Goal: Contribute content: Add original content to the website for others to see

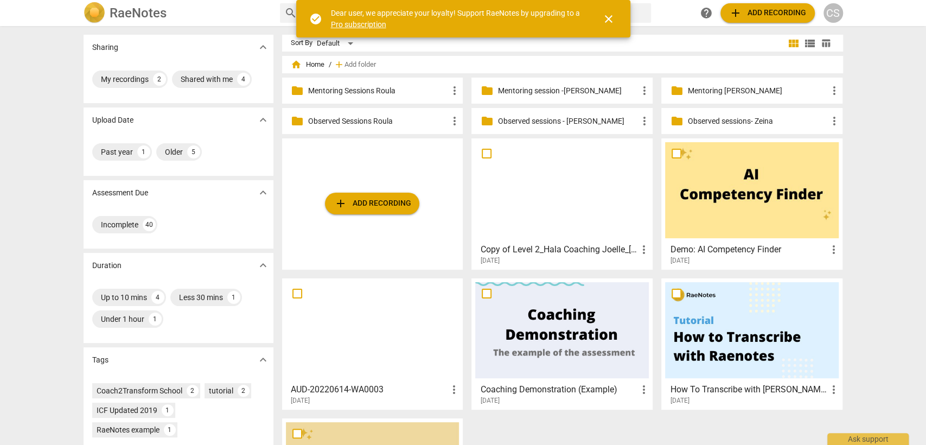
click at [555, 120] on p "Observed sessions - [PERSON_NAME]" at bounding box center [567, 121] width 140 height 11
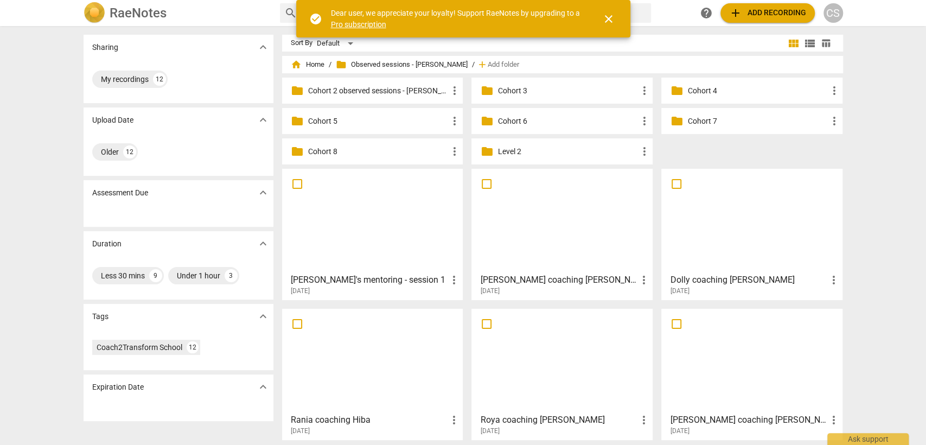
click at [321, 151] on p "Cohort 8" at bounding box center [378, 151] width 140 height 11
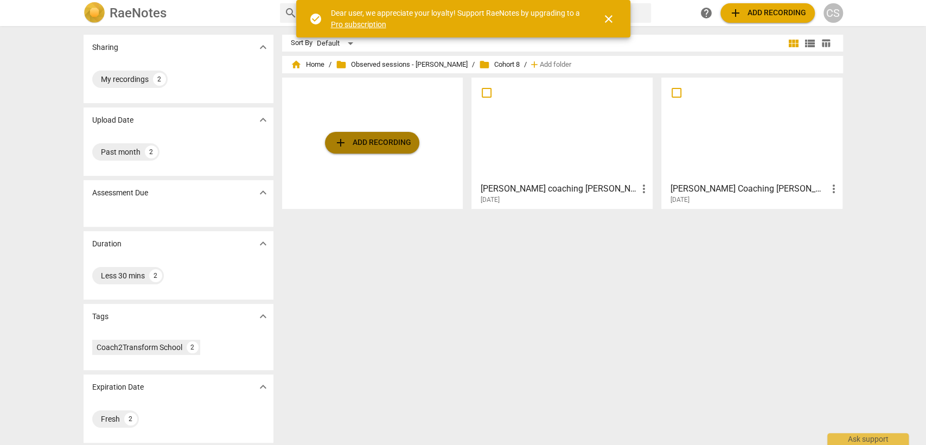
click at [365, 148] on span "add Add recording" at bounding box center [372, 142] width 77 height 13
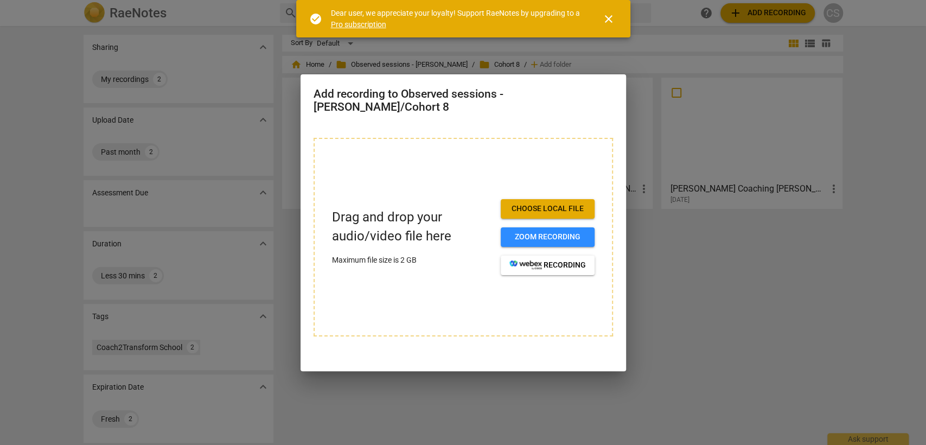
click at [611, 18] on span "close" at bounding box center [608, 18] width 13 height 13
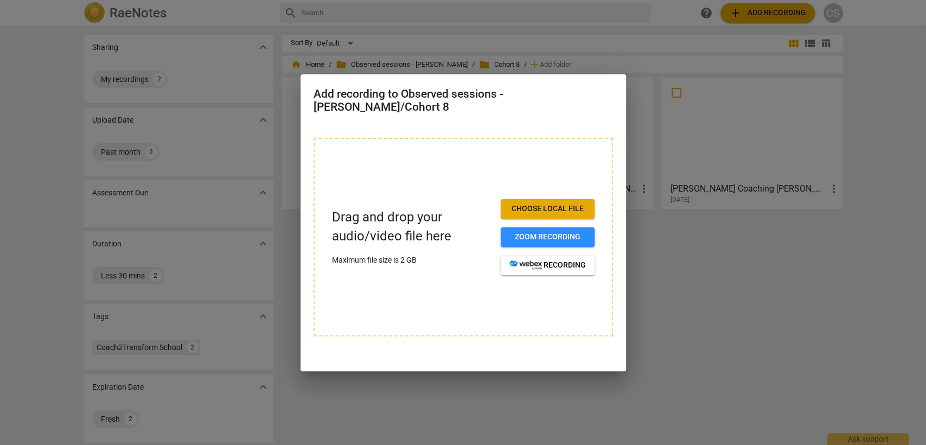
drag, startPoint x: 676, startPoint y: 279, endPoint x: 661, endPoint y: 253, distance: 30.1
click at [676, 277] on div at bounding box center [463, 222] width 926 height 445
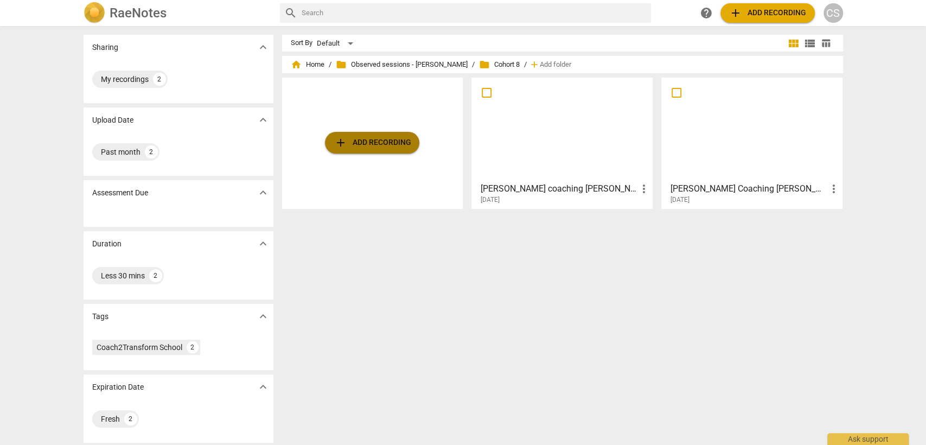
click at [352, 146] on span "add Add recording" at bounding box center [372, 142] width 77 height 13
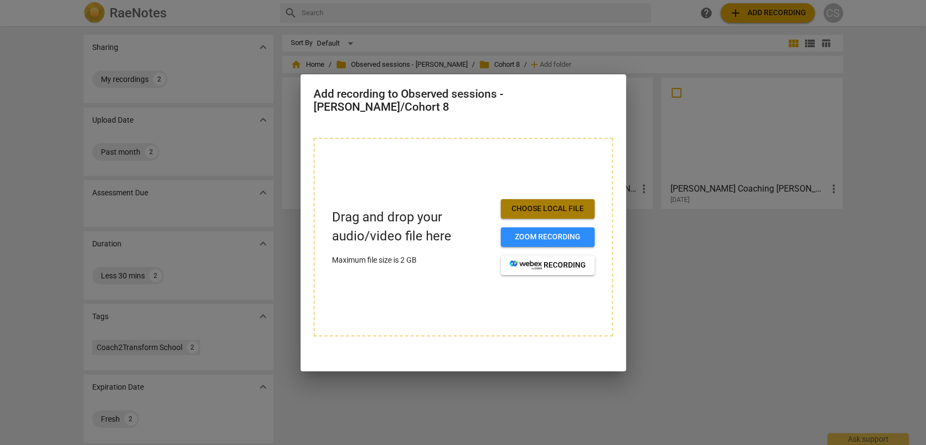
click at [544, 203] on span "Choose local file" at bounding box center [547, 208] width 76 height 11
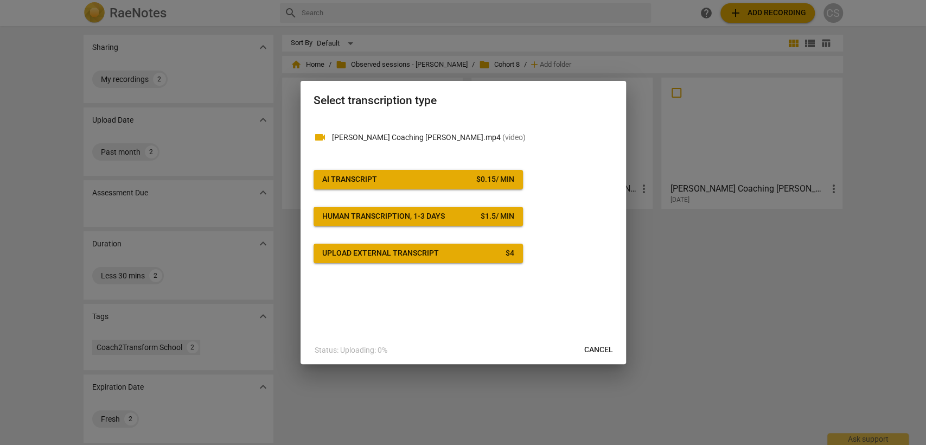
click at [455, 179] on span "AI Transcript $ 0.15 / min" at bounding box center [418, 179] width 192 height 11
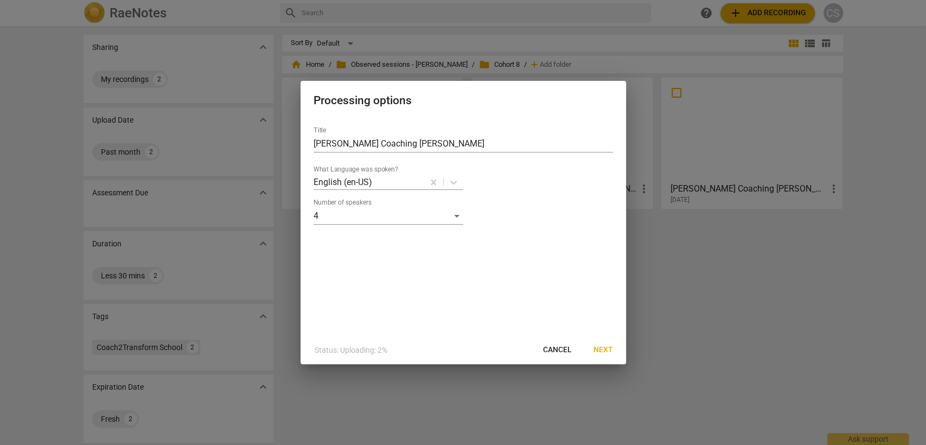
click at [597, 348] on span "Next" at bounding box center [603, 349] width 20 height 11
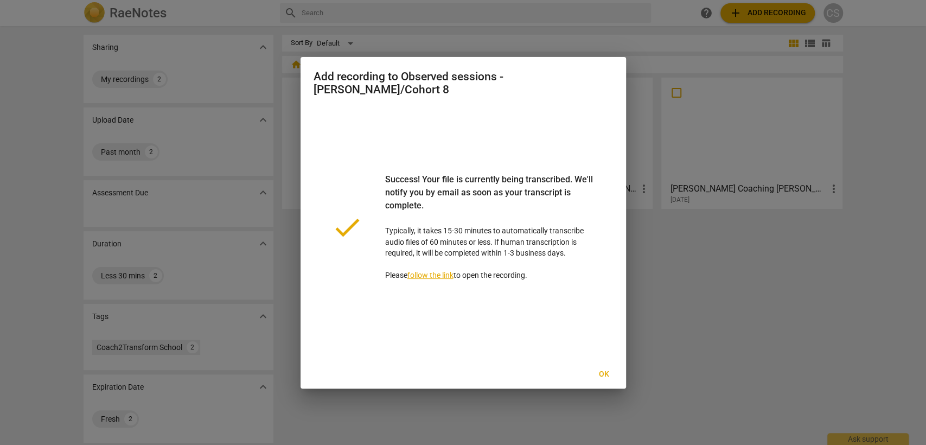
click at [603, 369] on span "Ok" at bounding box center [604, 374] width 17 height 11
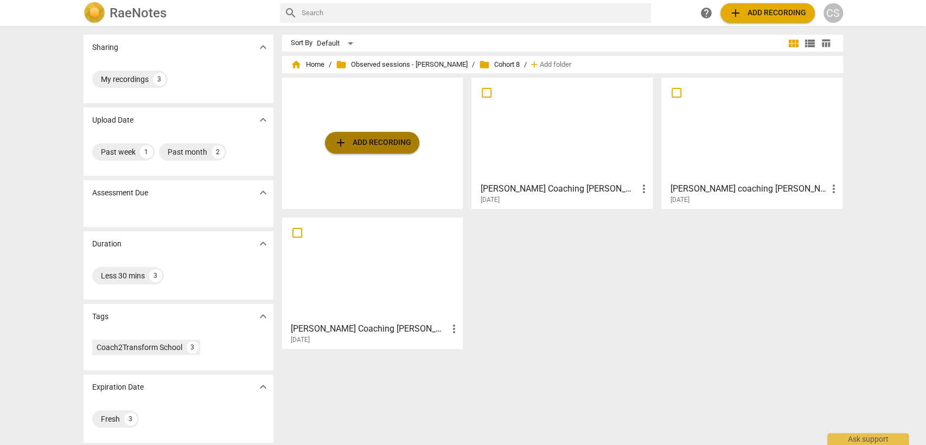
click at [369, 144] on span "add Add recording" at bounding box center [372, 142] width 77 height 13
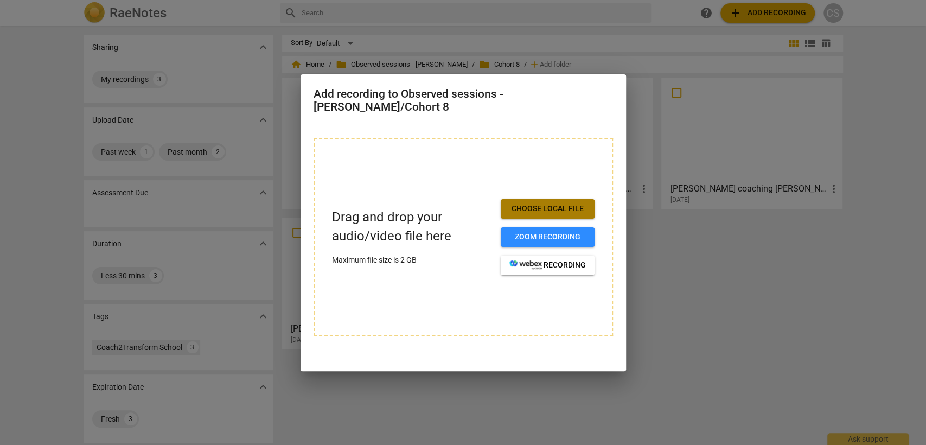
click at [521, 203] on span "Choose local file" at bounding box center [547, 208] width 76 height 11
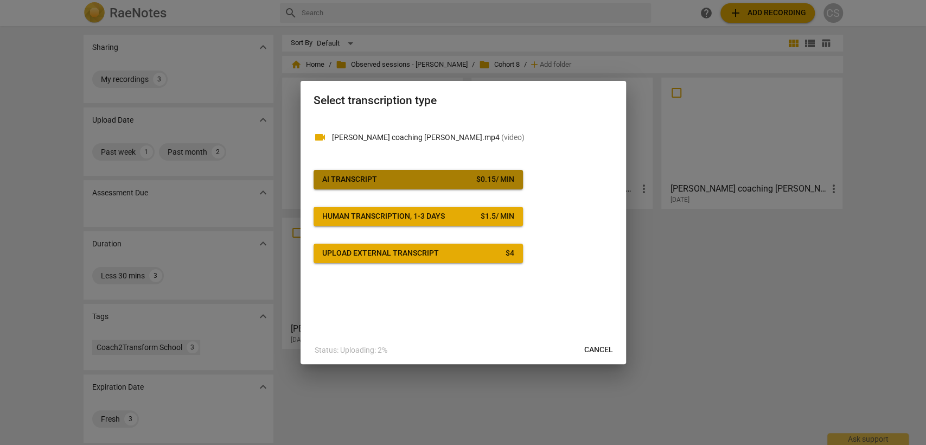
drag, startPoint x: 471, startPoint y: 179, endPoint x: 538, endPoint y: 235, distance: 87.4
click at [476, 184] on span "AI Transcript $ 0.15 / min" at bounding box center [418, 179] width 192 height 11
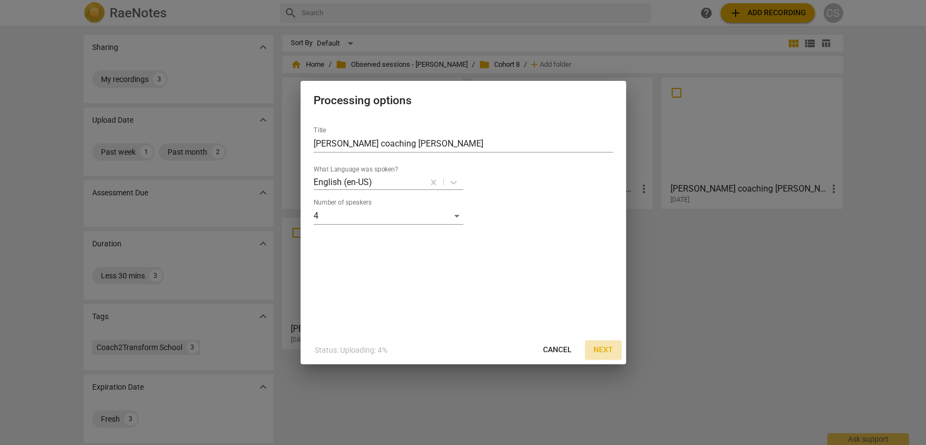
click at [599, 344] on span "Next" at bounding box center [603, 349] width 20 height 11
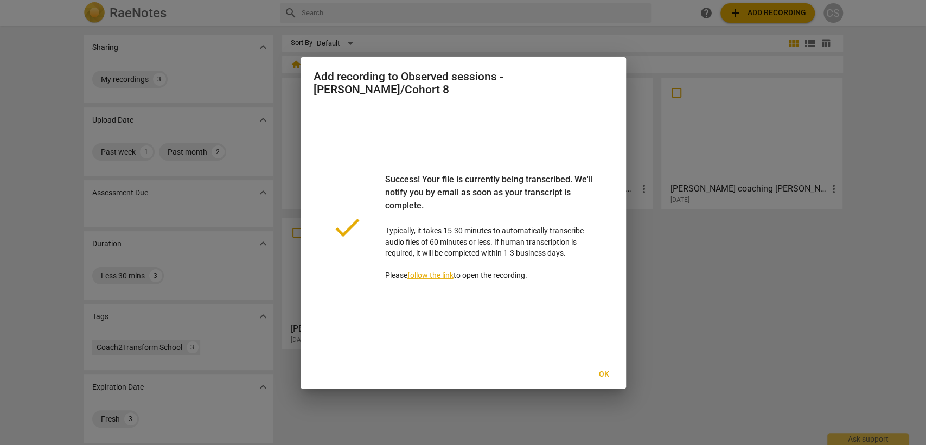
click at [605, 369] on span "Ok" at bounding box center [604, 374] width 17 height 11
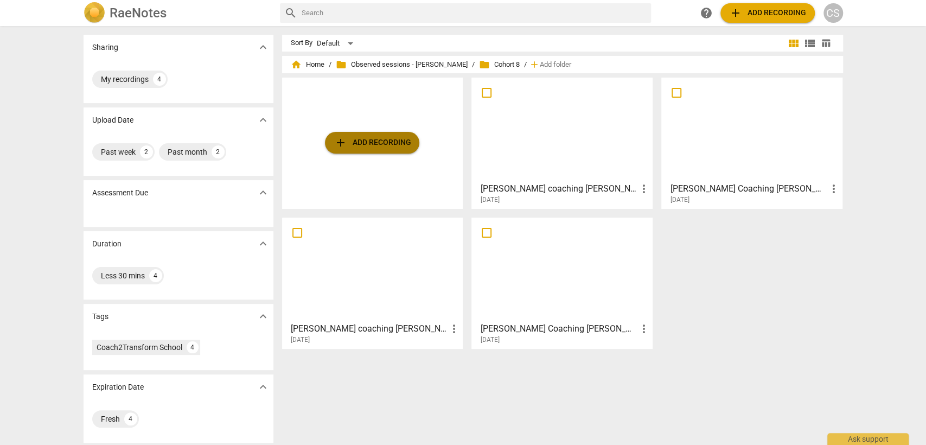
click at [380, 144] on span "add Add recording" at bounding box center [372, 142] width 77 height 13
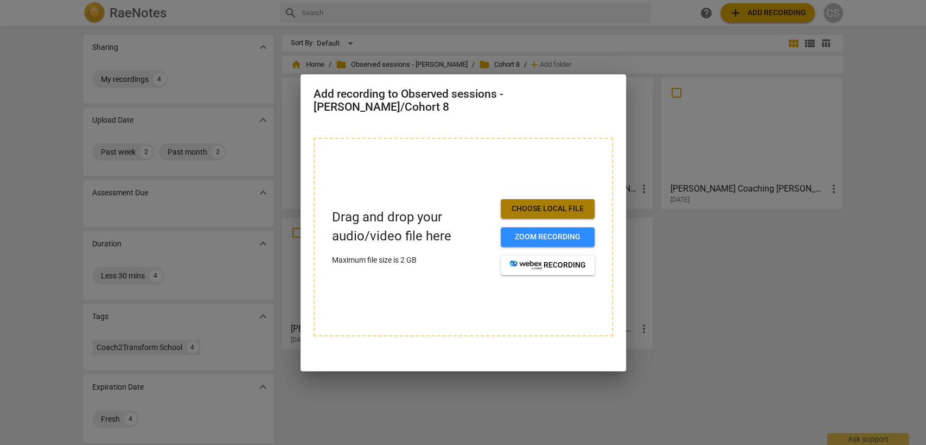
click at [548, 203] on span "Choose local file" at bounding box center [547, 208] width 76 height 11
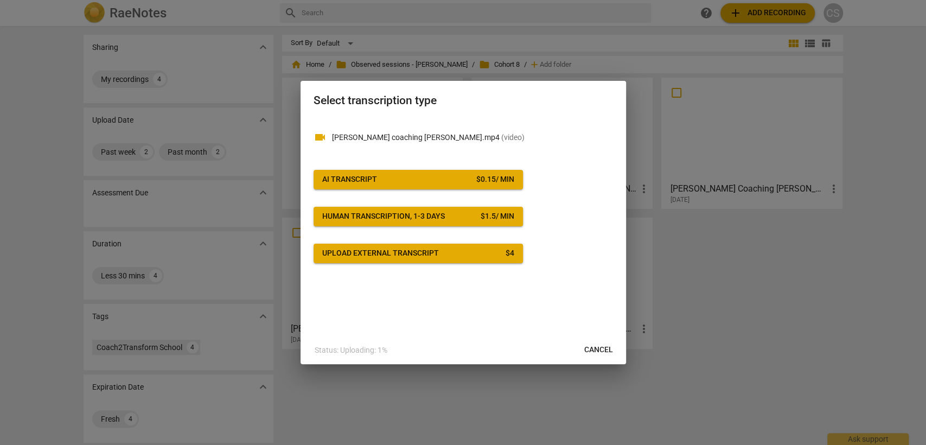
click at [467, 186] on button "AI Transcript $ 0.15 / min" at bounding box center [418, 180] width 209 height 20
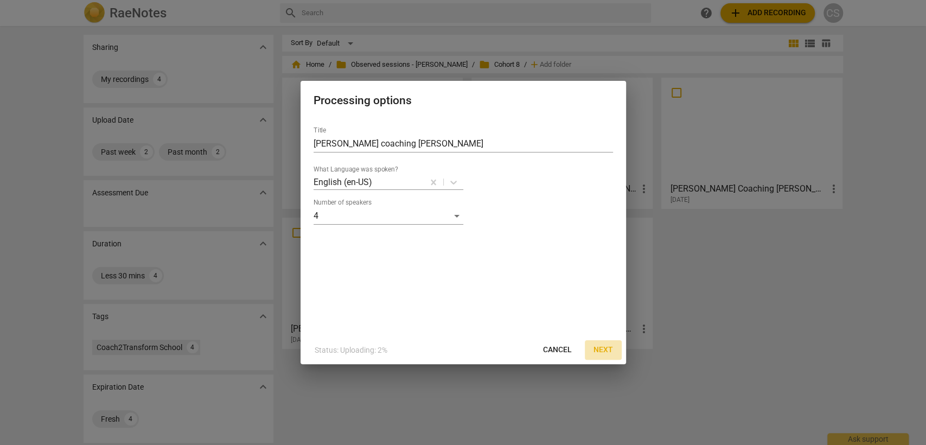
click at [599, 350] on span "Next" at bounding box center [603, 349] width 20 height 11
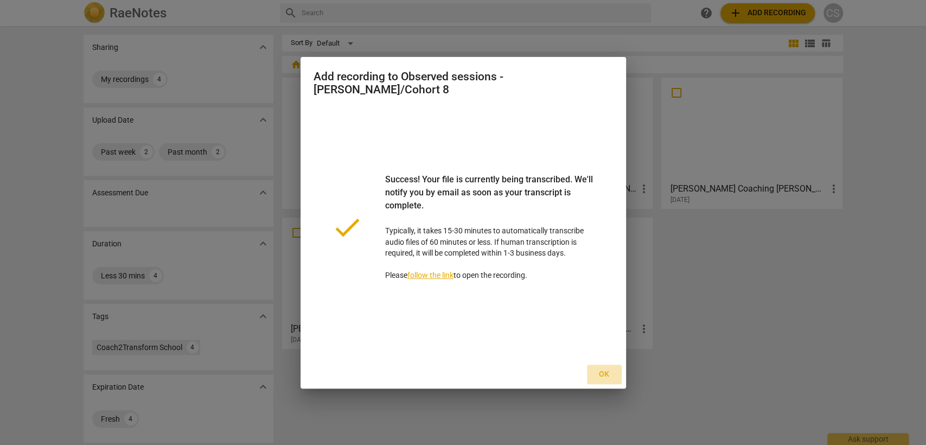
click at [607, 369] on span "Ok" at bounding box center [604, 374] width 17 height 11
